Goal: Task Accomplishment & Management: Use online tool/utility

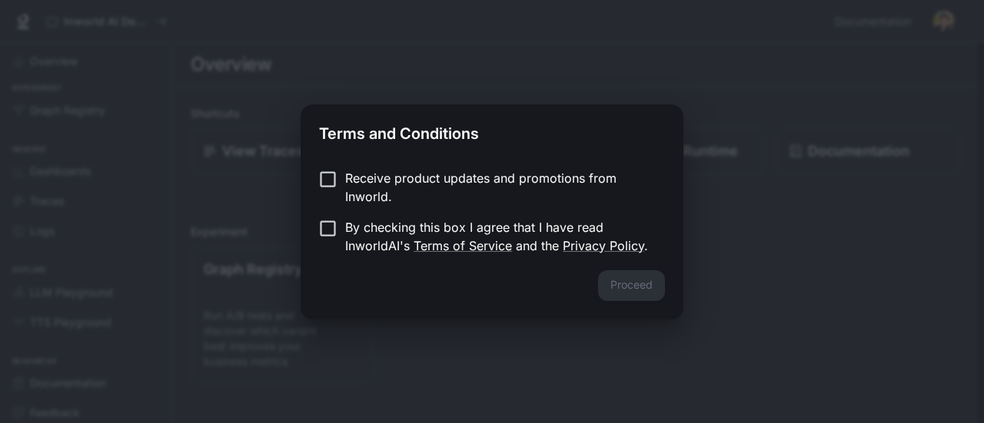
drag, startPoint x: 0, startPoint y: 0, endPoint x: 347, endPoint y: 188, distance: 395.1
click at [347, 188] on p "Receive product updates and promotions from Inworld." at bounding box center [498, 187] width 307 height 37
click at [650, 290] on button "Proceed" at bounding box center [631, 286] width 67 height 31
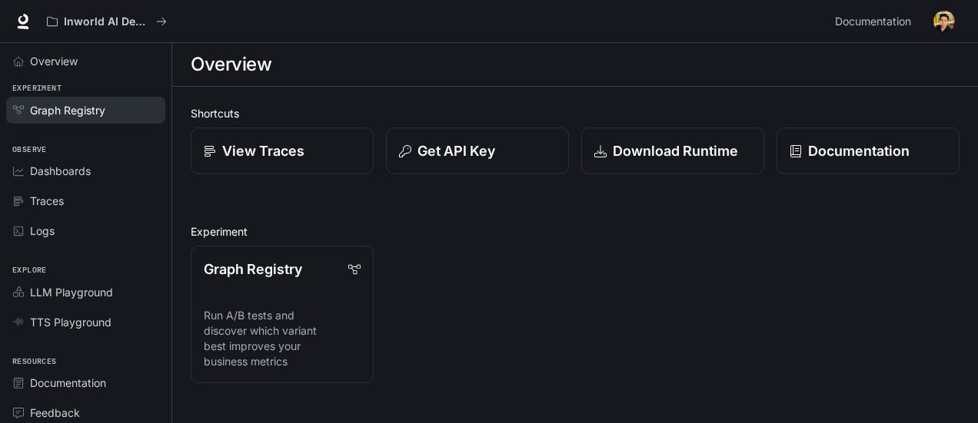
click at [108, 110] on div "Graph Registry" at bounding box center [94, 110] width 128 height 16
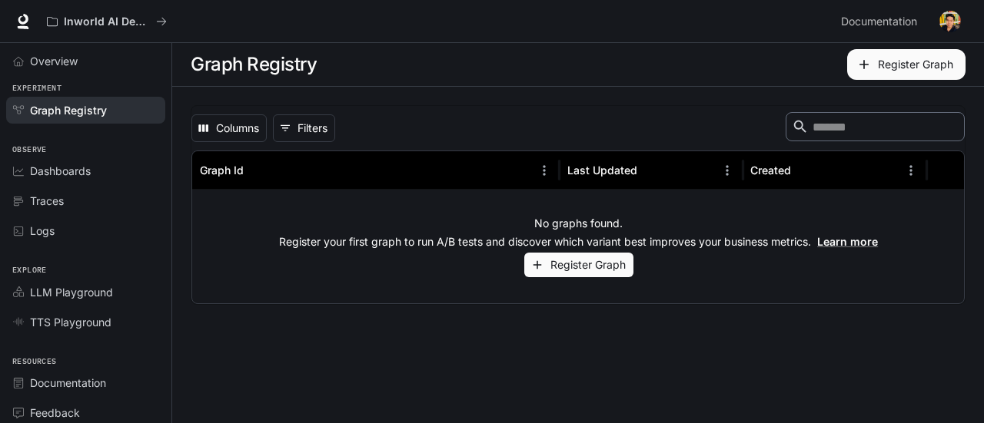
click at [586, 258] on button "Register Graph" at bounding box center [578, 265] width 109 height 25
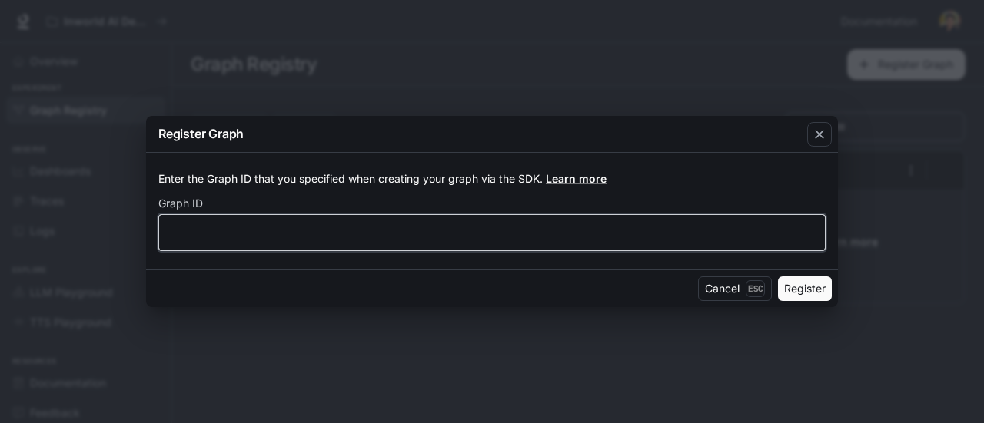
click at [335, 231] on input "text" at bounding box center [492, 232] width 666 height 15
type input "*"
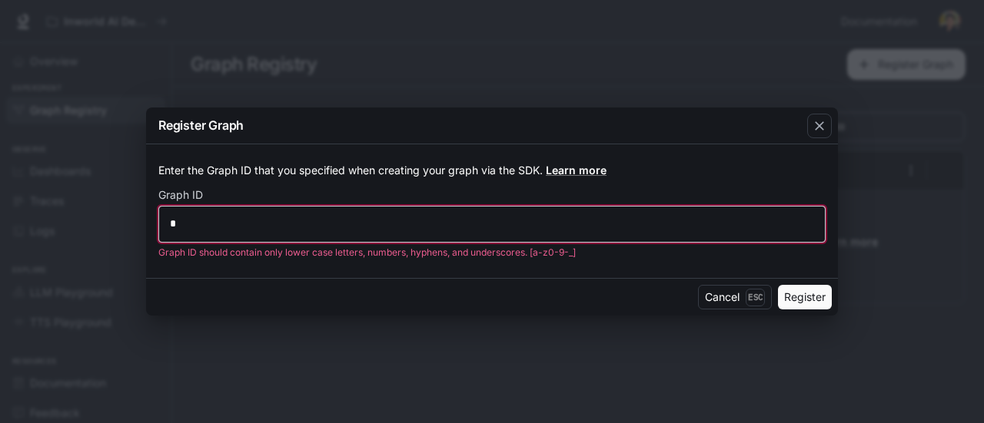
click at [335, 231] on input "*" at bounding box center [492, 223] width 666 height 15
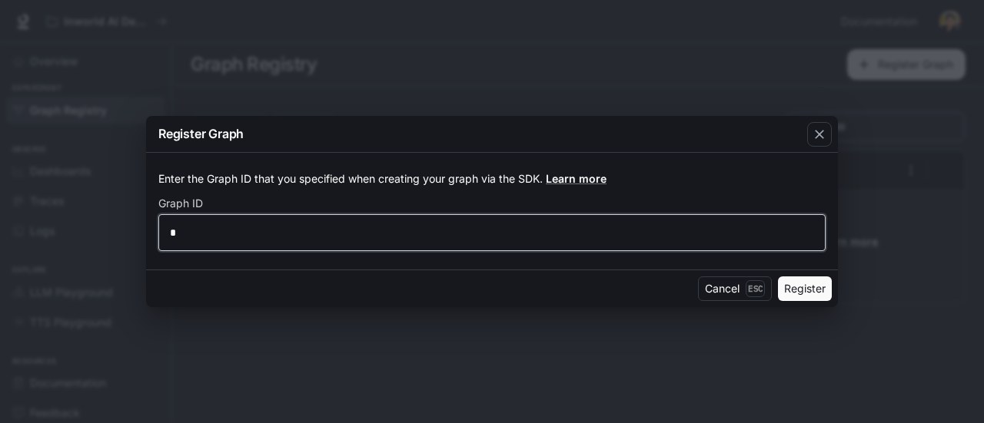
type input "*"
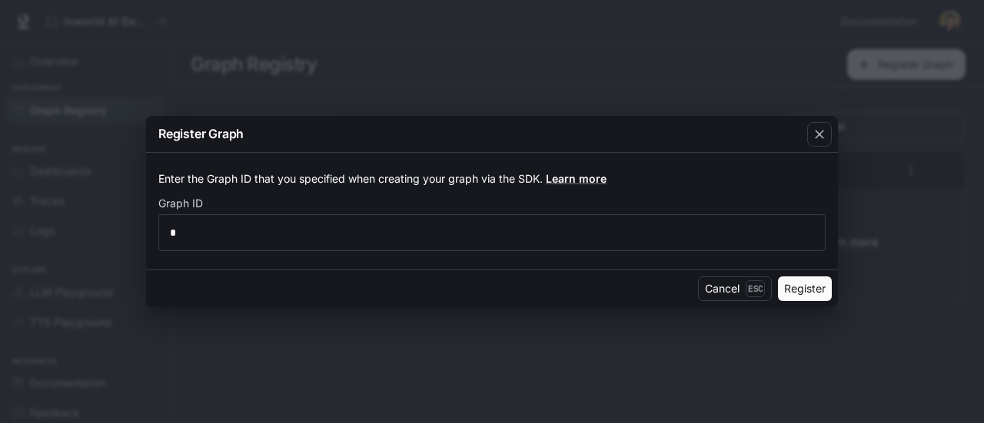
click at [813, 292] on button "Register" at bounding box center [805, 289] width 54 height 25
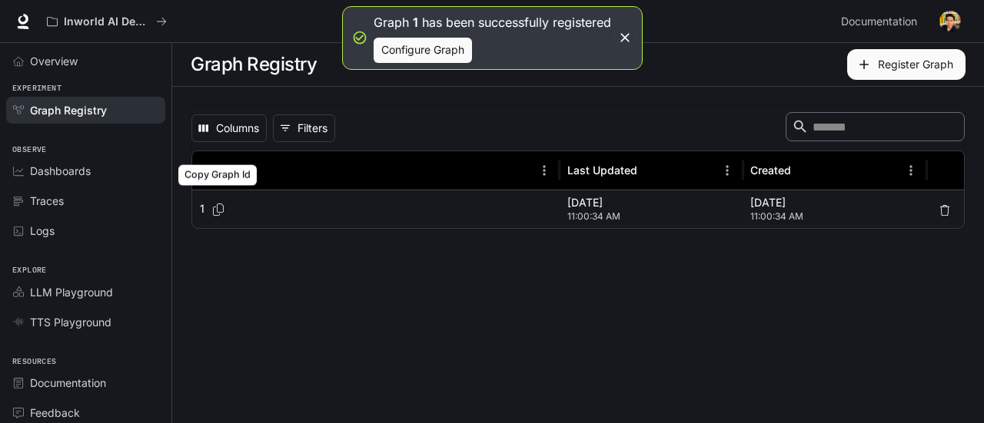
click at [216, 211] on icon "Copy Graph Id" at bounding box center [218, 210] width 15 height 12
click at [627, 36] on icon "button" at bounding box center [624, 37] width 9 height 9
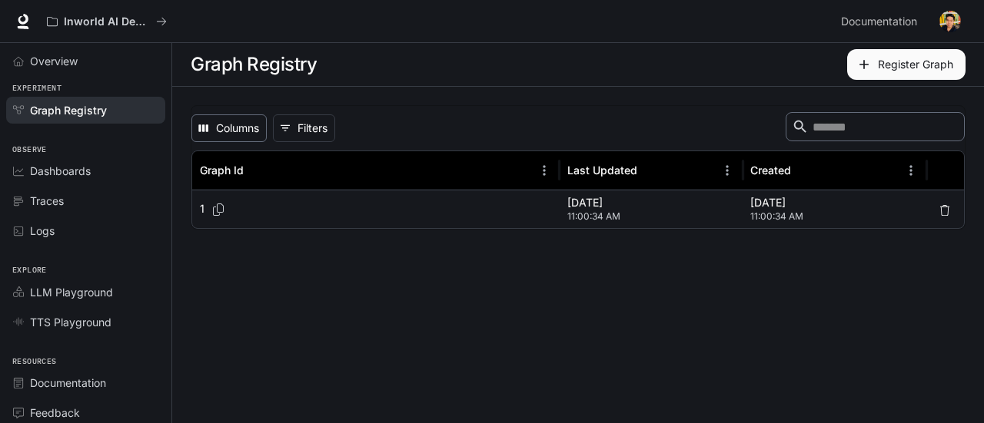
click at [252, 132] on button "Columns" at bounding box center [228, 129] width 75 height 28
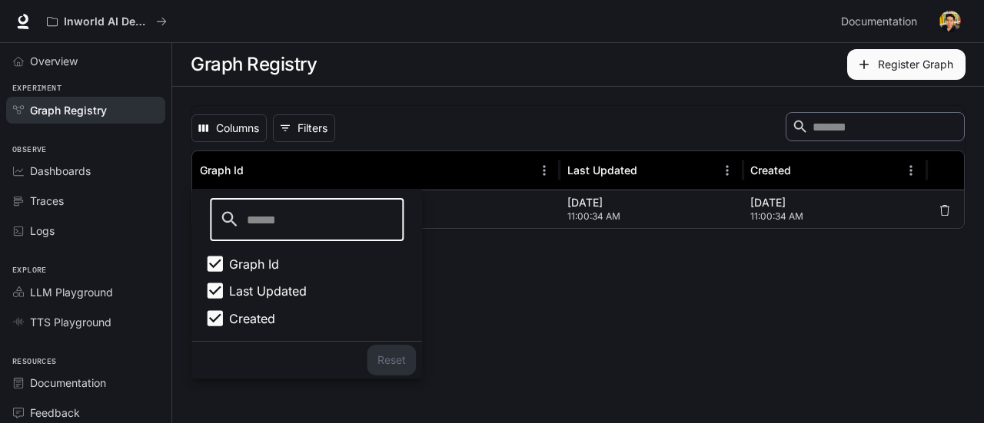
click at [696, 282] on main "Graph Registry Register Graph Columns 0 Filters ​ Graph Id Last Updated Created…" at bounding box center [578, 233] width 812 height 380
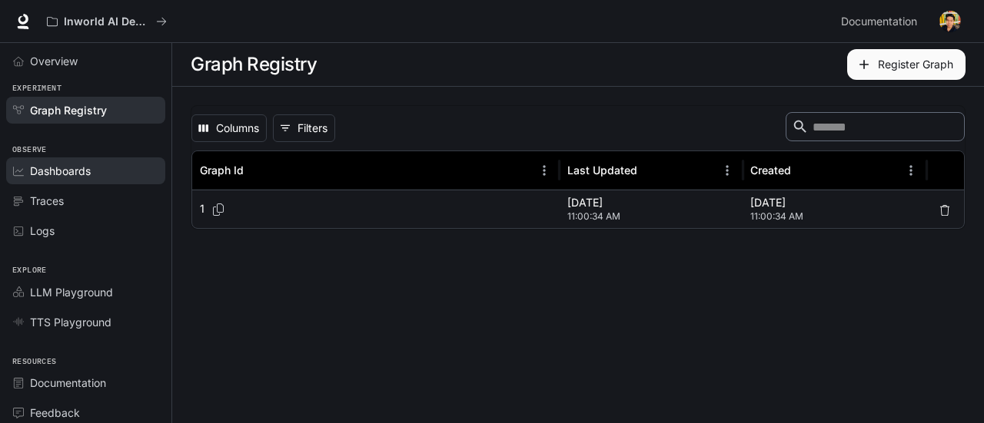
click at [74, 168] on span "Dashboards" at bounding box center [60, 171] width 61 height 16
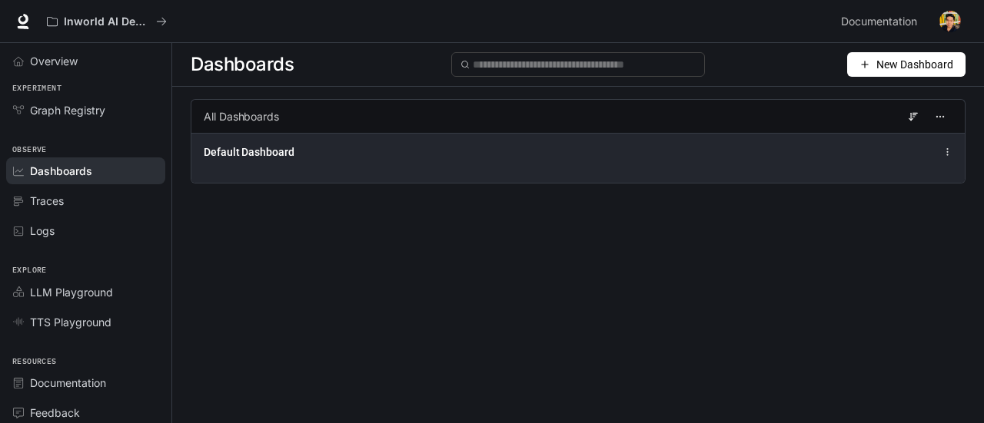
click at [272, 151] on span "Default Dashboard" at bounding box center [249, 151] width 91 height 15
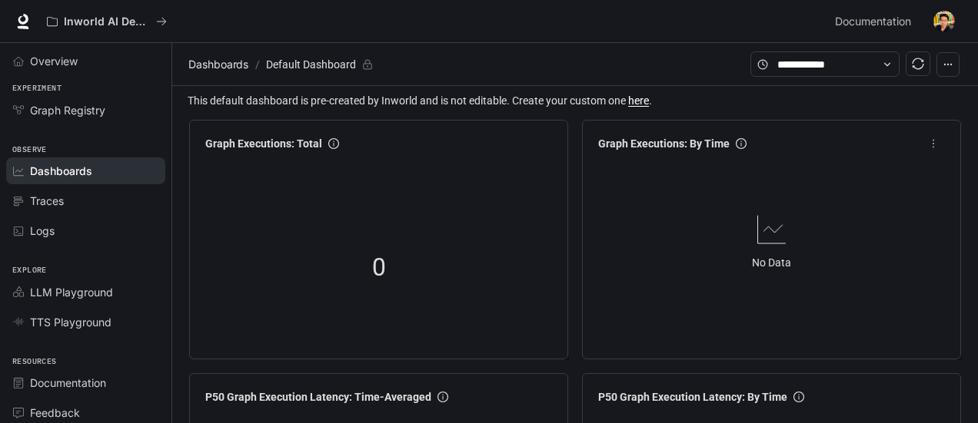
click at [779, 232] on icon at bounding box center [771, 229] width 37 height 37
click at [931, 151] on span "more" at bounding box center [933, 143] width 23 height 23
click at [74, 58] on span "Overview" at bounding box center [54, 61] width 48 height 16
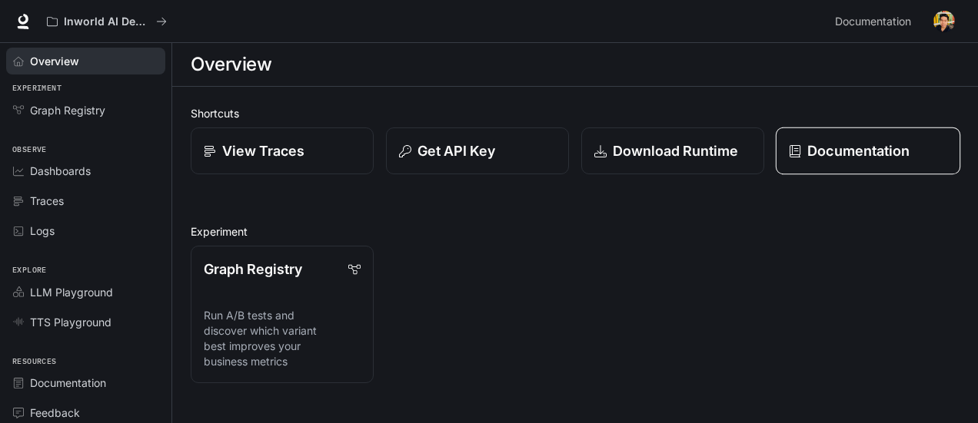
click at [842, 148] on p "Documentation" at bounding box center [858, 151] width 102 height 21
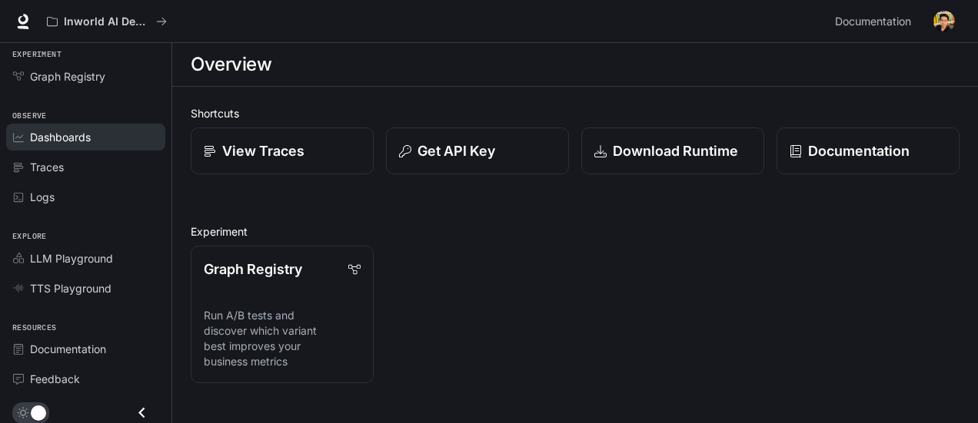
click at [73, 136] on span "Dashboards" at bounding box center [60, 137] width 61 height 16
